Goal: Task Accomplishment & Management: Manage account settings

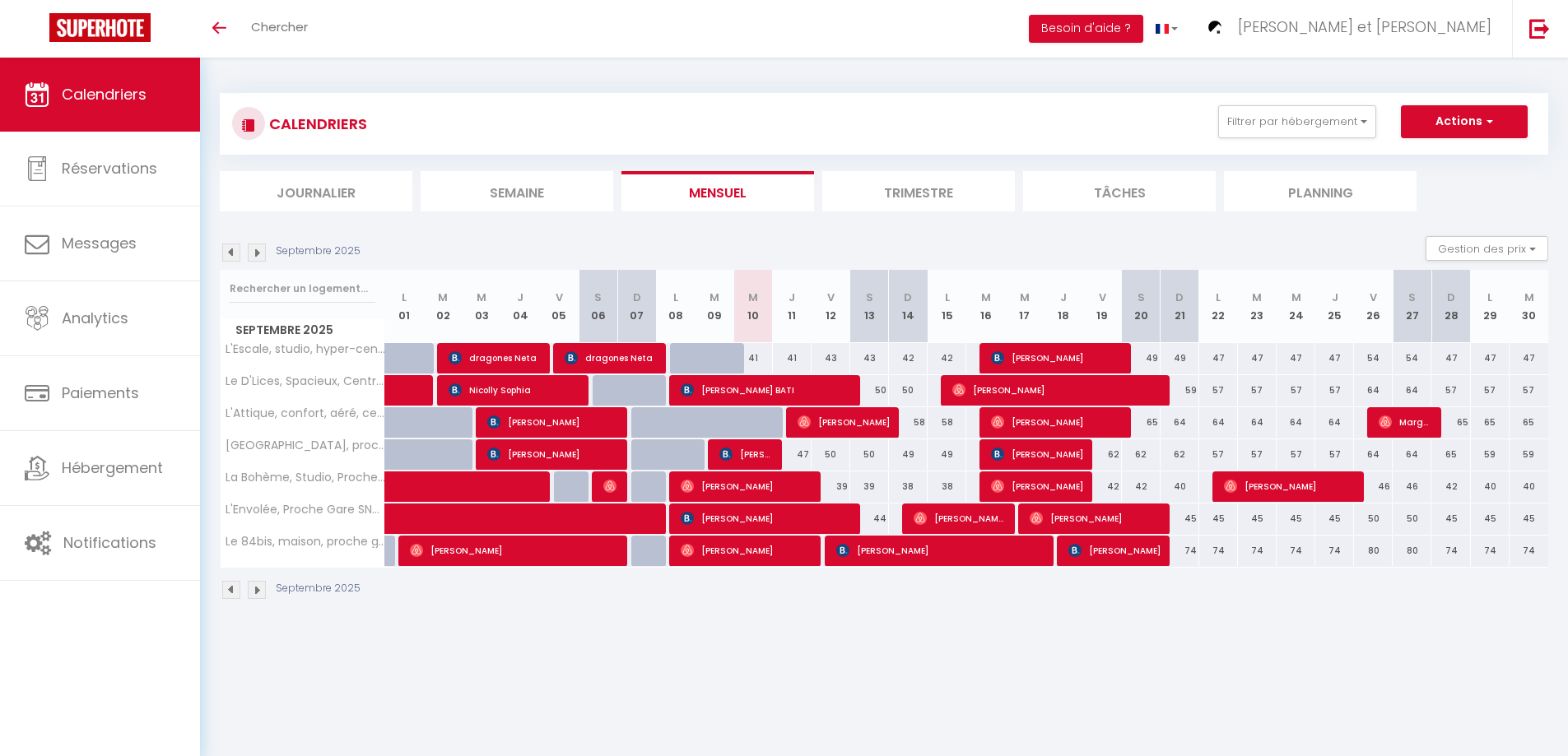
click at [742, 359] on div "41" at bounding box center [752, 358] width 38 height 31
type input "41"
type input "Mer 10 Septembre 2025"
type input "Jeu 11 Septembre 2025"
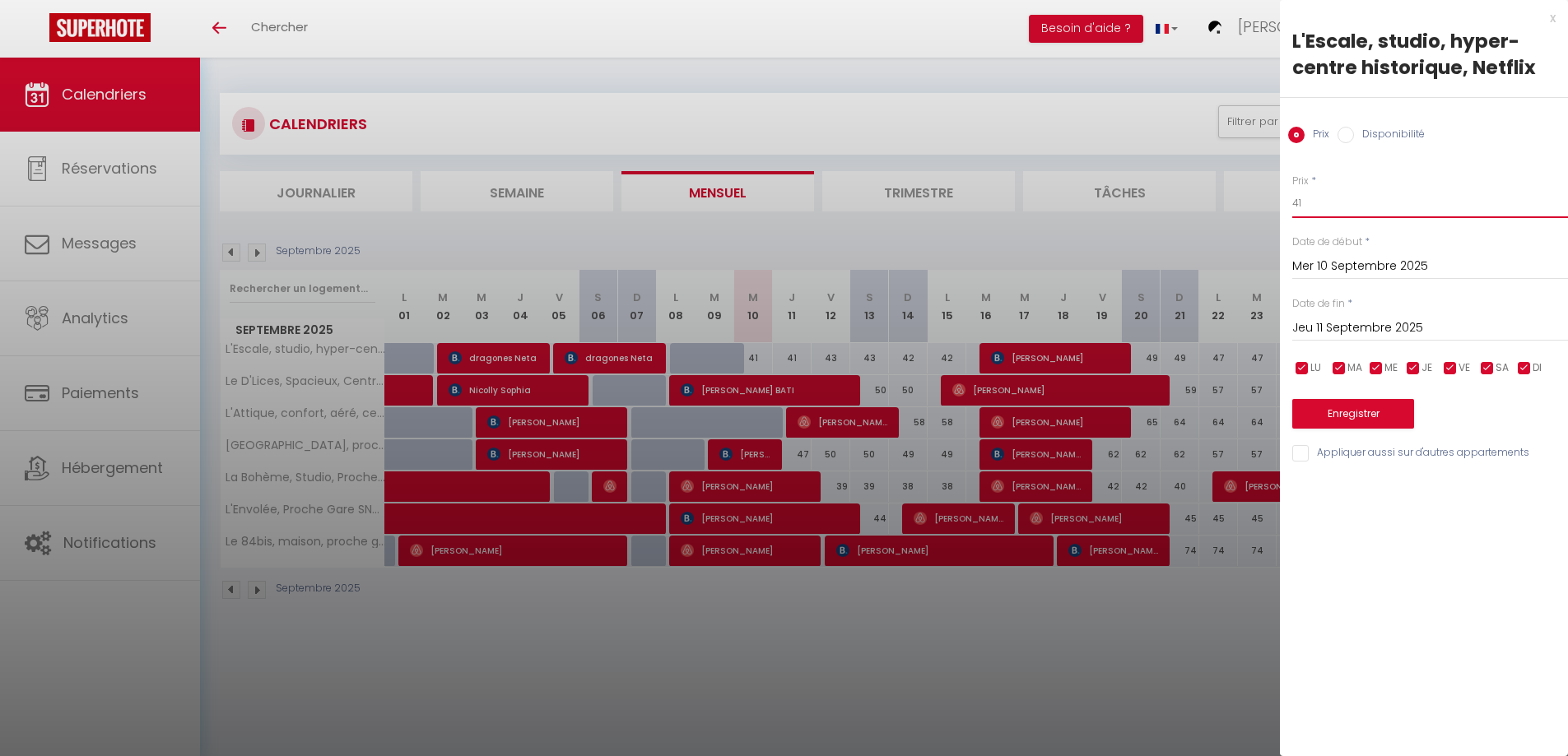
click at [1336, 208] on input "41" at bounding box center [1430, 203] width 275 height 30
type input "40"
click at [1321, 323] on input "Jeu 11 Septembre 2025" at bounding box center [1430, 328] width 275 height 21
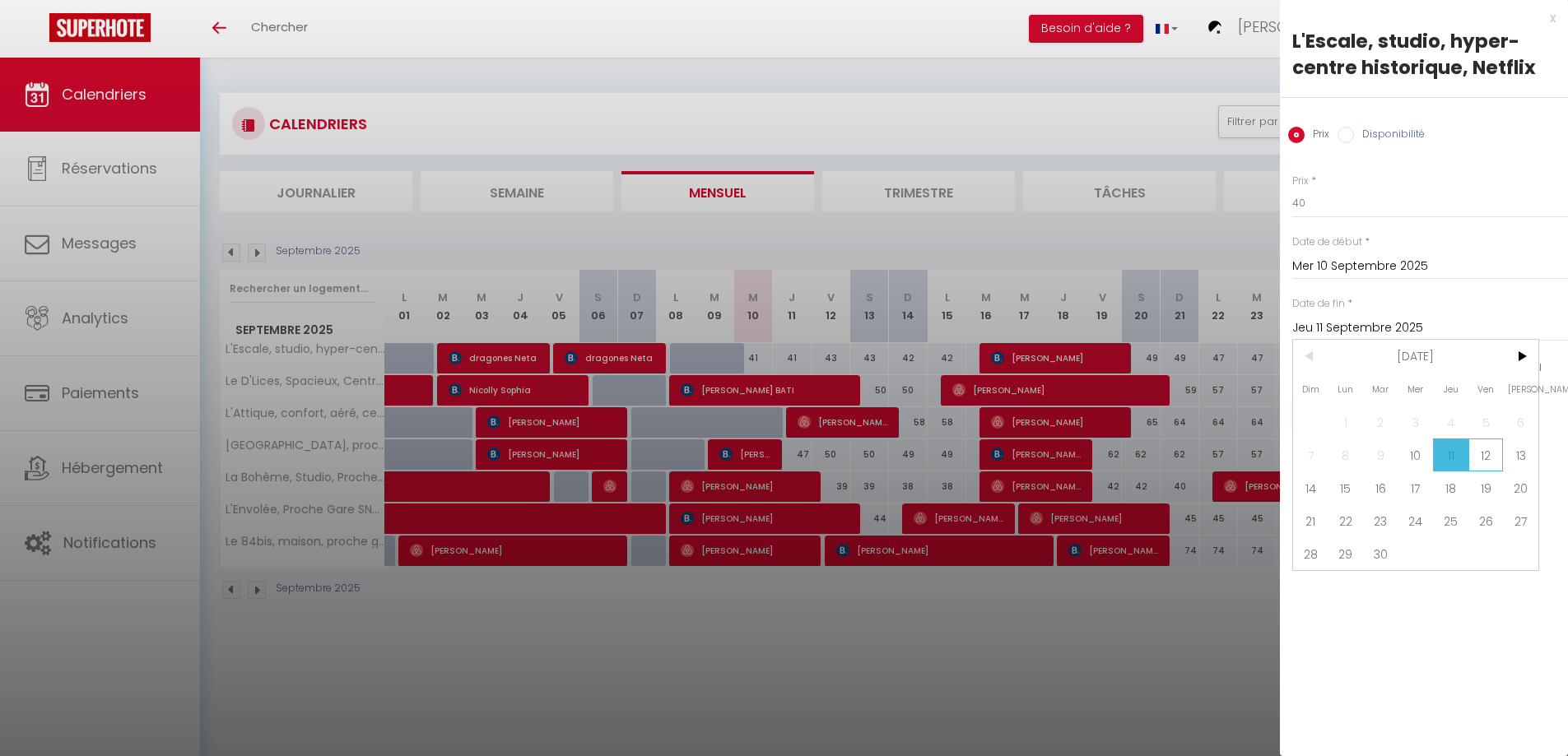
click at [1483, 452] on span "12" at bounding box center [1486, 455] width 35 height 33
type input "Ven 12 Septembre 2025"
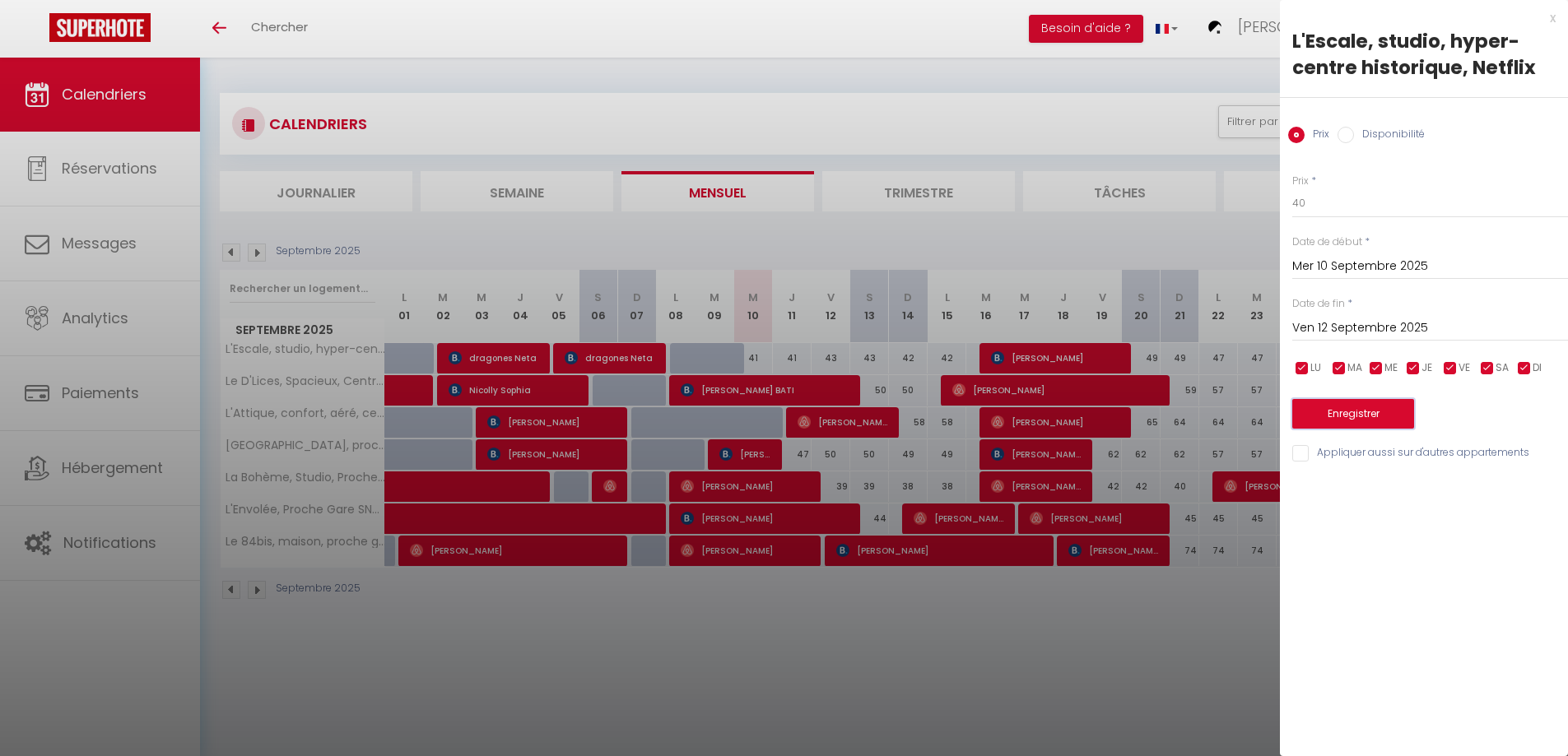
click at [1380, 420] on button "Enregistrer" at bounding box center [1353, 414] width 122 height 30
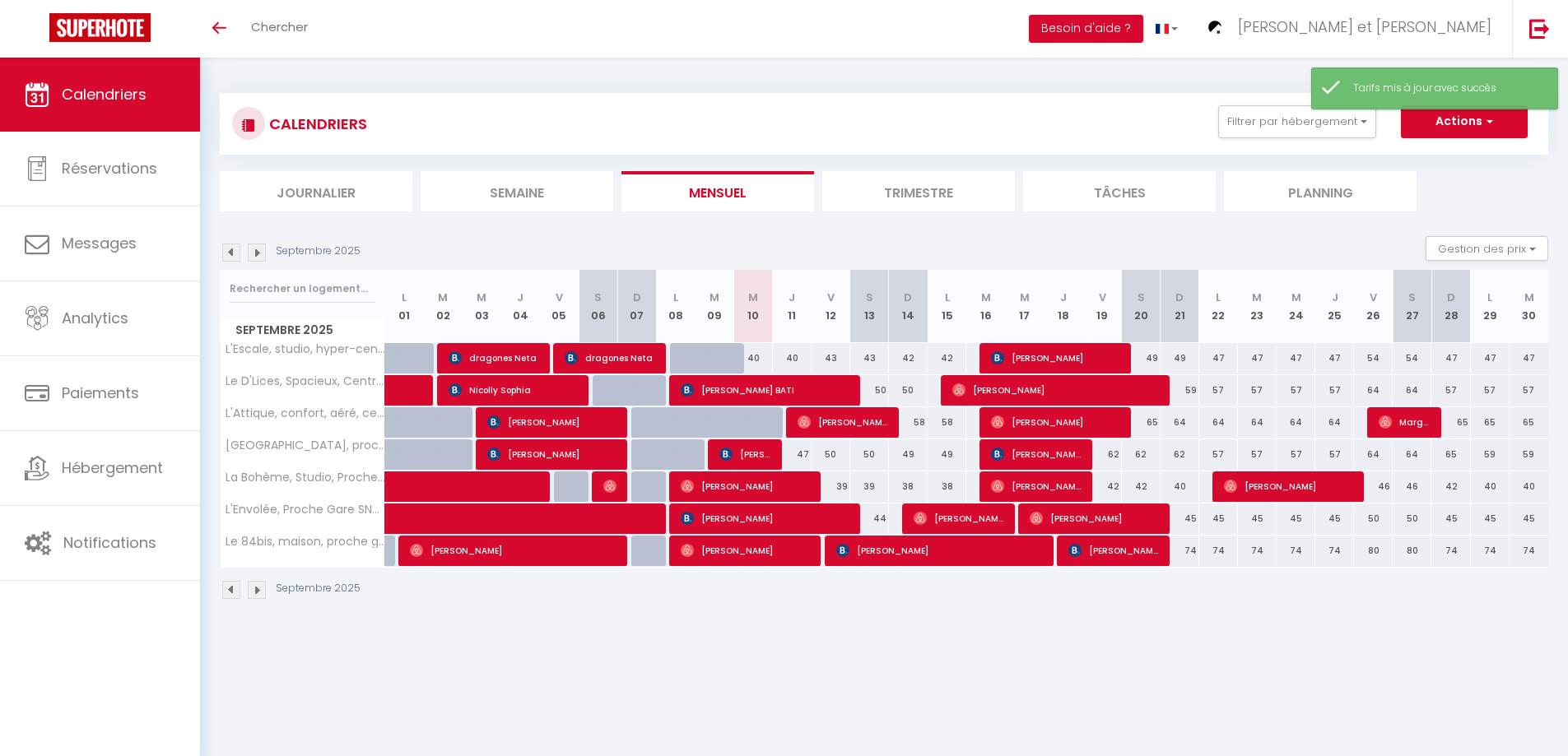
click at [876, 359] on div "43" at bounding box center [869, 358] width 38 height 31
type input "43"
type input "Sam 13 Septembre 2025"
type input "Dim 14 Septembre 2025"
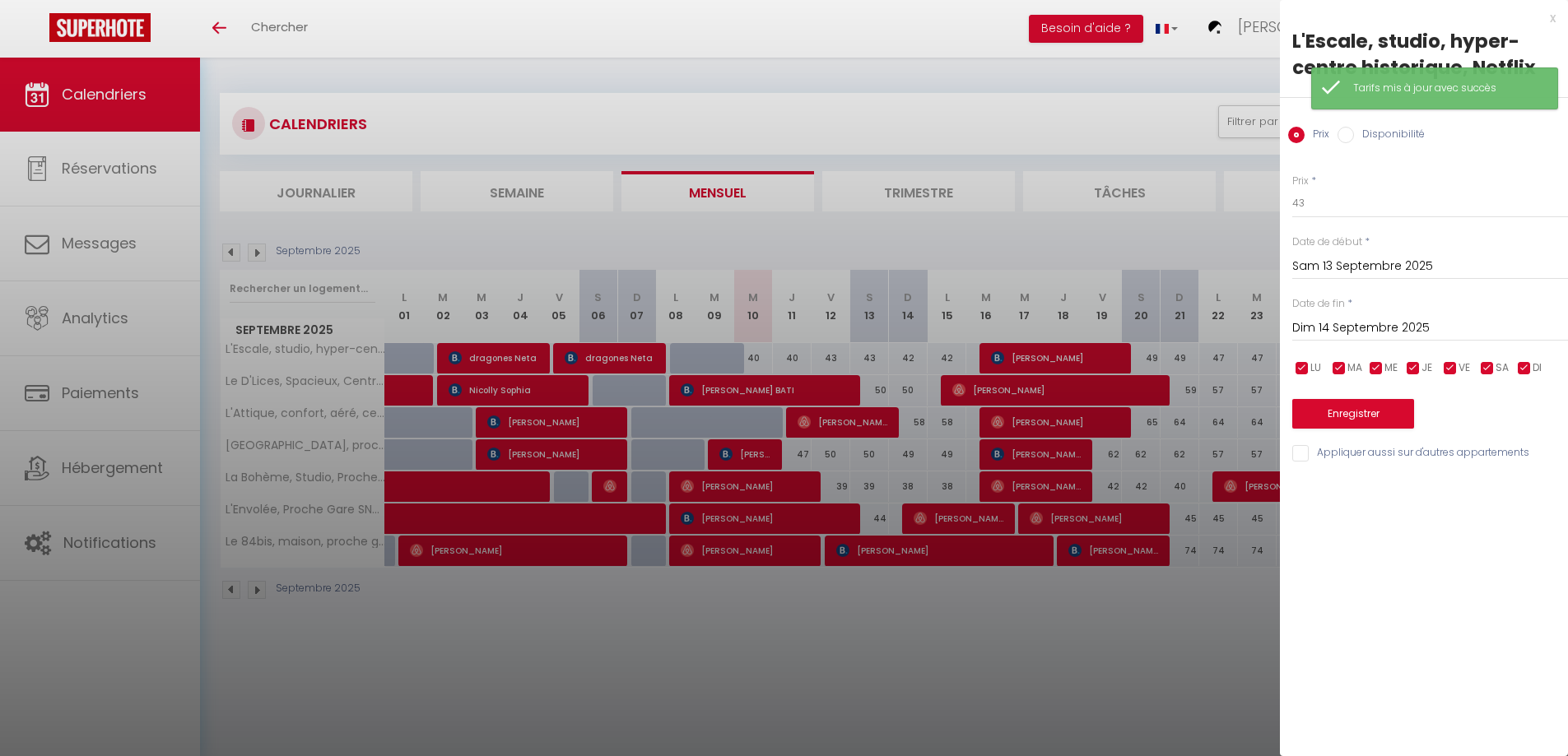
click at [828, 356] on div at bounding box center [784, 378] width 1568 height 756
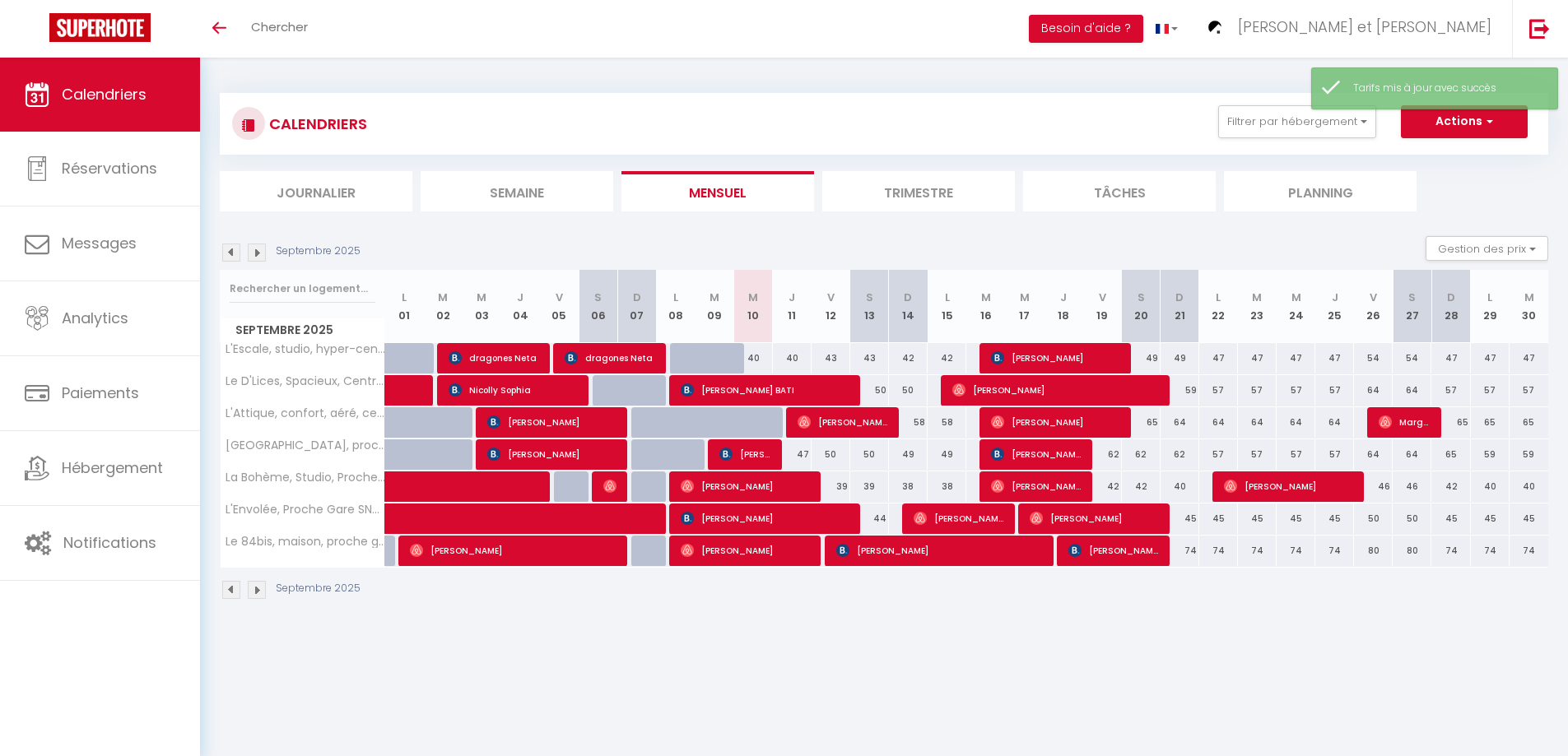
click at [833, 363] on div "43" at bounding box center [831, 358] width 38 height 31
type input "43"
type input "Ven 12 Septembre 2025"
type input "Sam 13 Septembre 2025"
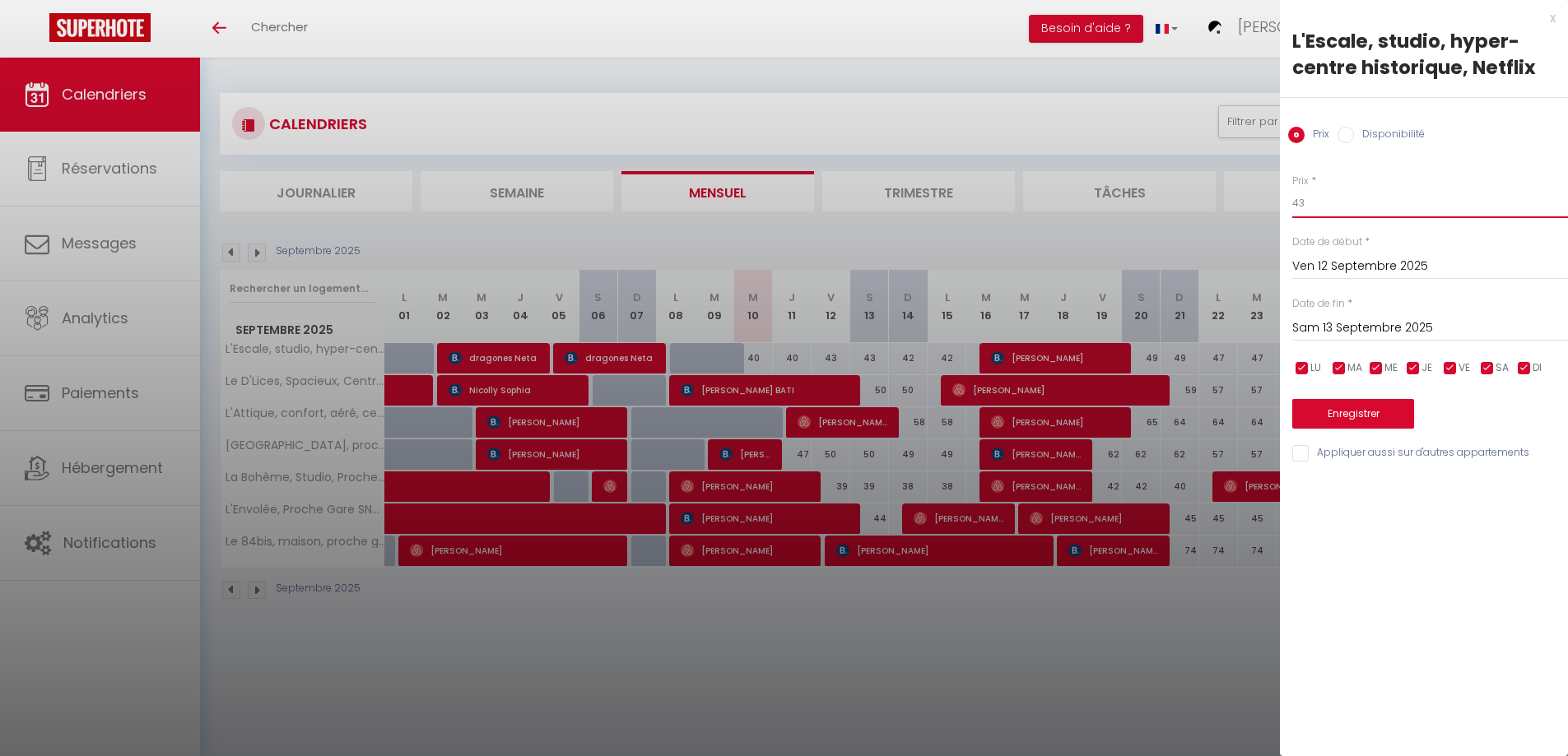
click at [1347, 203] on input "43" at bounding box center [1430, 203] width 275 height 30
type input "42"
click at [1338, 330] on input "Sam 13 Septembre 2025" at bounding box center [1430, 328] width 275 height 21
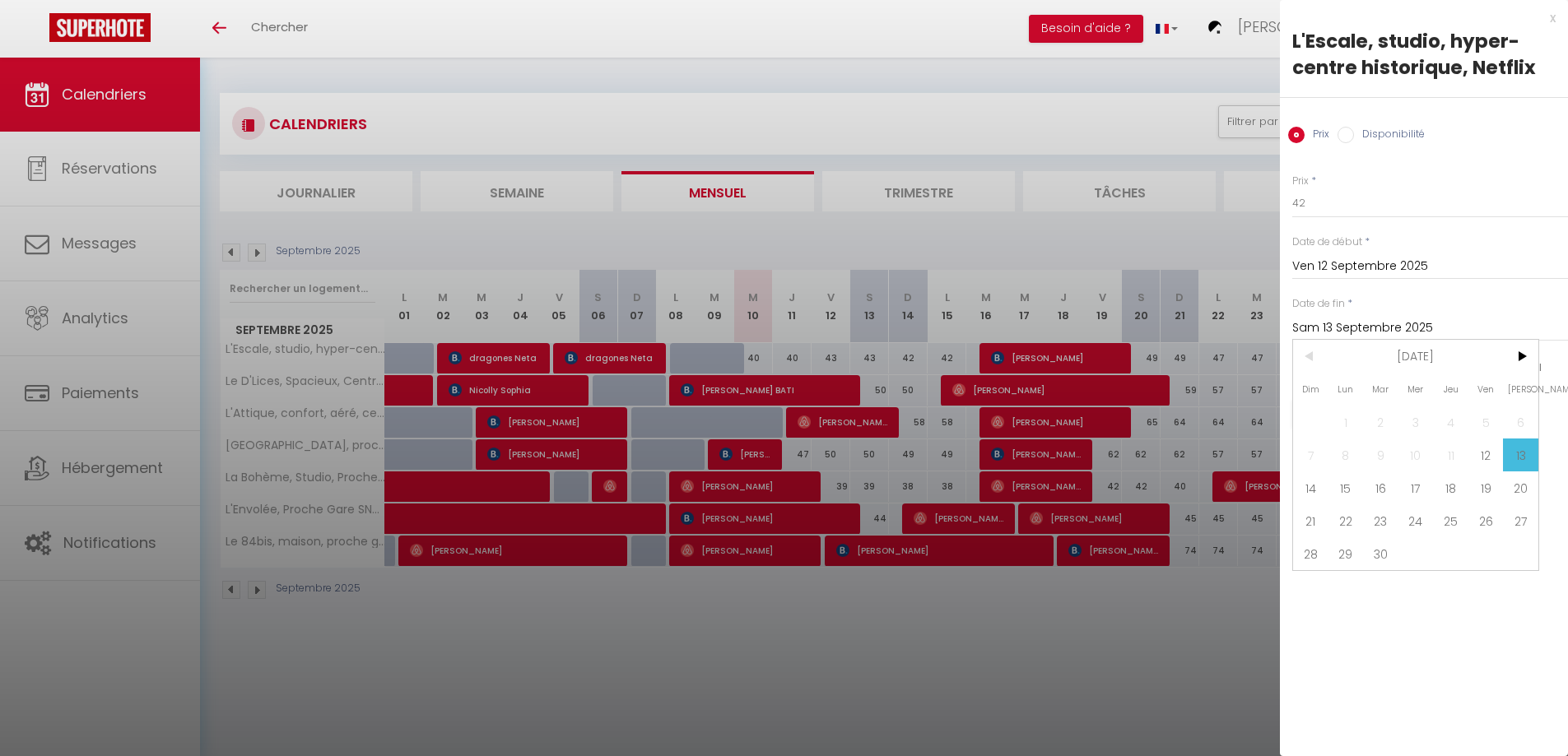
click at [1314, 489] on span "14" at bounding box center [1310, 487] width 35 height 33
type input "Dim 14 Septembre 2025"
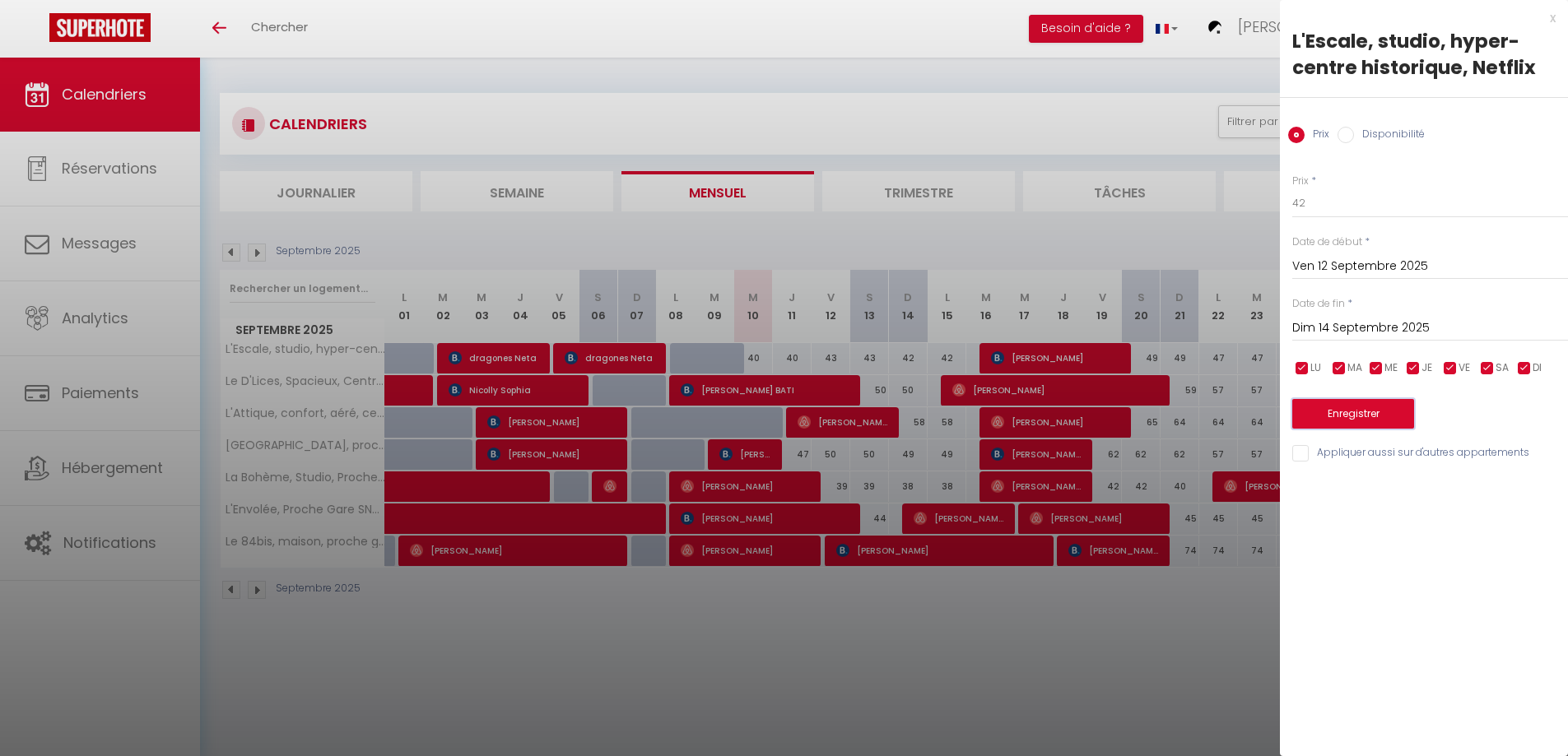
click at [1322, 412] on button "Enregistrer" at bounding box center [1353, 414] width 122 height 30
